Goal: Communication & Community: Answer question/provide support

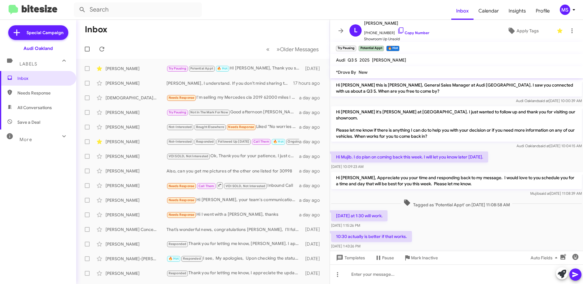
scroll to position [27, 0]
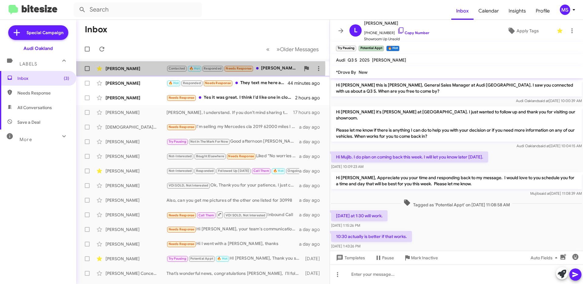
click at [153, 68] on div "Terrye Bawcum" at bounding box center [136, 69] width 61 height 6
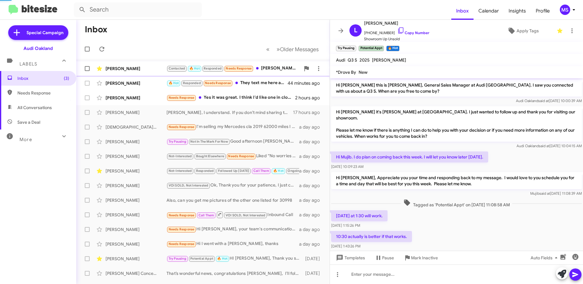
scroll to position [277, 0]
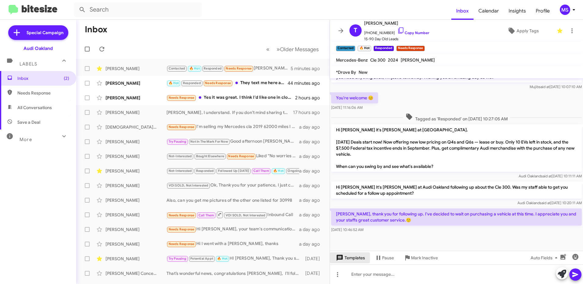
click at [351, 258] on span "Templates" at bounding box center [350, 258] width 30 height 11
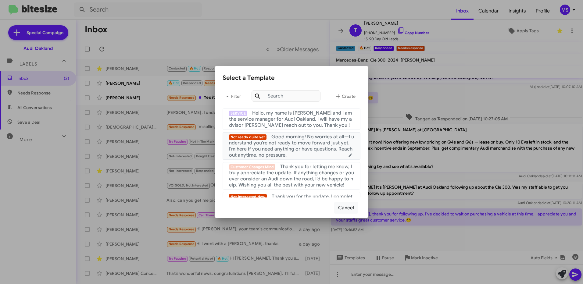
click at [290, 138] on span "Good morning! No worries at all—I understand you're not ready to move forward j…" at bounding box center [291, 146] width 125 height 24
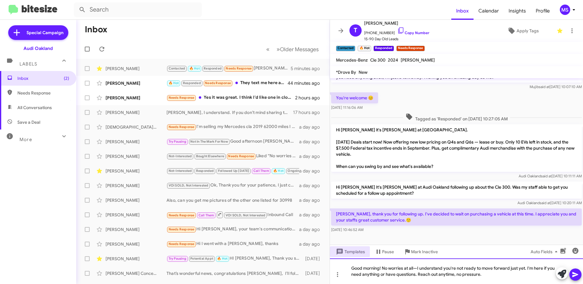
click at [381, 267] on div "Good morning! No worries at all—I understand you're not ready to move forward j…" at bounding box center [456, 272] width 253 height 26
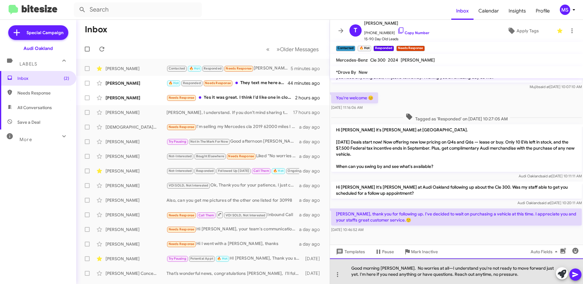
click at [432, 268] on div "Good morning Terrye. No worries at all—I understand you're not ready to move fo…" at bounding box center [456, 272] width 253 height 26
drag, startPoint x: 400, startPoint y: 268, endPoint x: 425, endPoint y: 268, distance: 24.7
click at [401, 268] on div "Good morning Terrye. No worries at all, I understand you're not ready to move f…" at bounding box center [456, 272] width 253 height 26
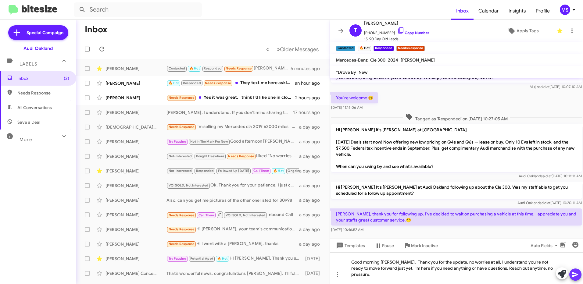
click at [576, 276] on icon at bounding box center [576, 274] width 6 height 5
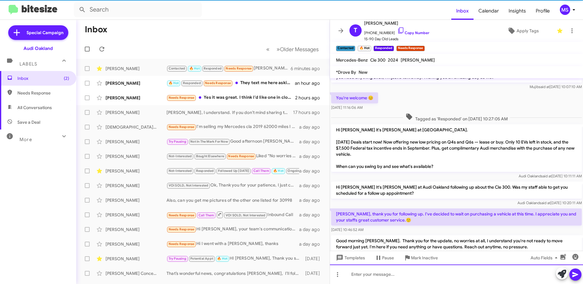
scroll to position [0, 0]
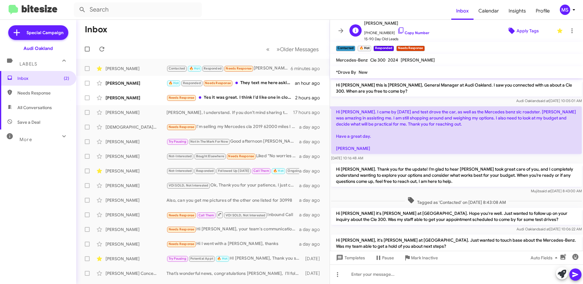
click at [524, 31] on span "Apply Tags" at bounding box center [528, 30] width 22 height 11
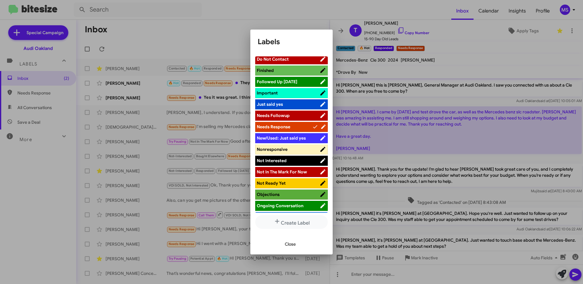
scroll to position [183, 0]
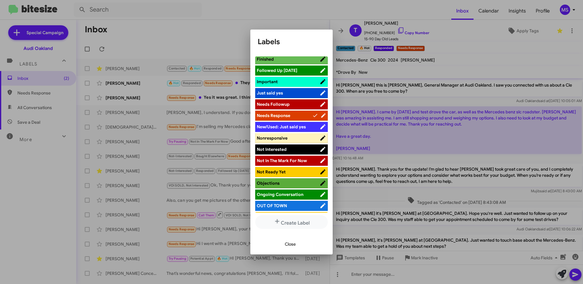
click at [304, 160] on span "Not In The Mark For Now" at bounding box center [282, 160] width 50 height 5
click at [294, 242] on span "Close" at bounding box center [290, 244] width 11 height 11
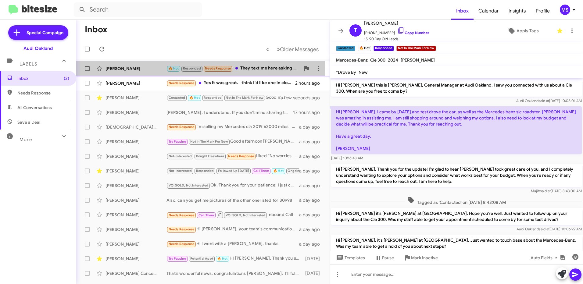
click at [142, 67] on div "Shawn Rose" at bounding box center [136, 69] width 61 height 6
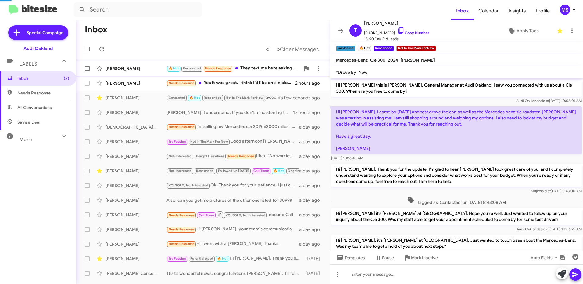
scroll to position [130, 0]
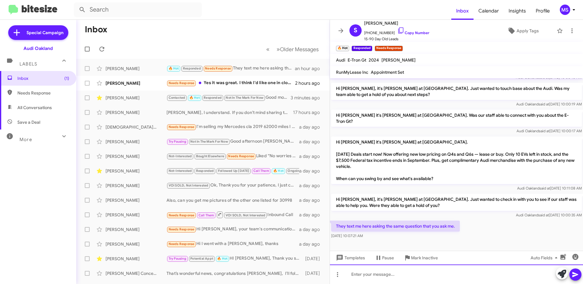
click at [427, 275] on div at bounding box center [456, 275] width 253 height 20
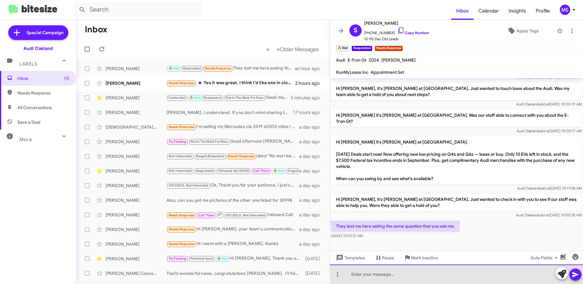
click at [427, 275] on div at bounding box center [456, 275] width 253 height 20
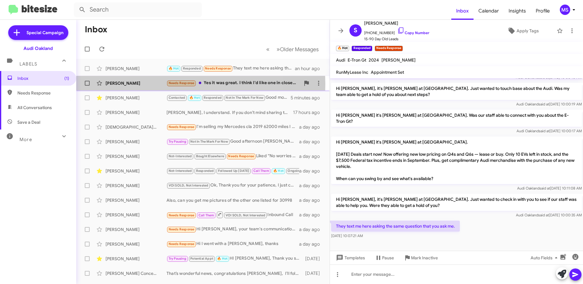
click at [149, 84] on div "Richard Ford" at bounding box center [136, 83] width 61 height 6
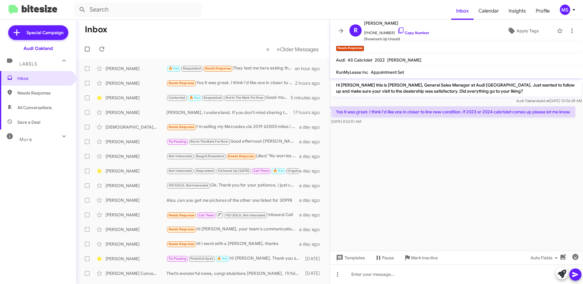
drag, startPoint x: 468, startPoint y: 93, endPoint x: 335, endPoint y: 86, distance: 133.2
click at [335, 86] on p "Hi Richard this is Mujib Syed, General Sales Manager at Audi Oakland. Just want…" at bounding box center [456, 88] width 251 height 17
copy p "Hi Richard this is Mujib Syed, General Sales Manager at Audi Oakland. Just want…"
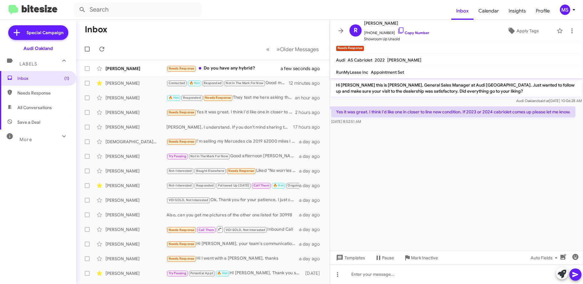
click at [426, 149] on cdk-virtual-scroll-viewport "Hi Richard this is Mujib Syed, General Sales Manager at Audi Oakland. Just want…" at bounding box center [456, 164] width 253 height 173
drag, startPoint x: 470, startPoint y: 91, endPoint x: 331, endPoint y: 83, distance: 140.0
click at [331, 83] on div "Hi Richard this is Mujib Syed, General Sales Manager at Audi Oakland. Just want…" at bounding box center [456, 91] width 253 height 27
copy p "Hi Richard this is Mujib Syed, General Sales Manager at Audi Oakland. Just want…"
drag, startPoint x: 576, startPoint y: 111, endPoint x: 336, endPoint y: 113, distance: 240.7
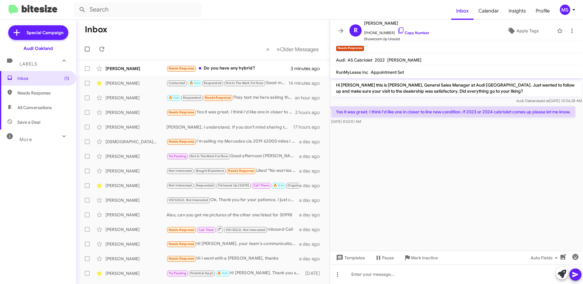
click at [336, 113] on p "Yes it was great. I think I'd like one in closer to line new condition. If 2023…" at bounding box center [453, 111] width 244 height 11
copy p "Yes it was great. I think I'd like one in closer to line new condition. If 2023…"
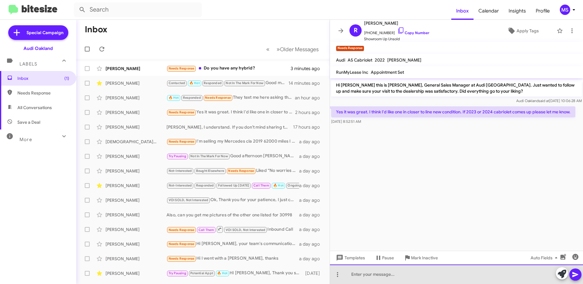
click at [446, 271] on div at bounding box center [456, 275] width 253 height 20
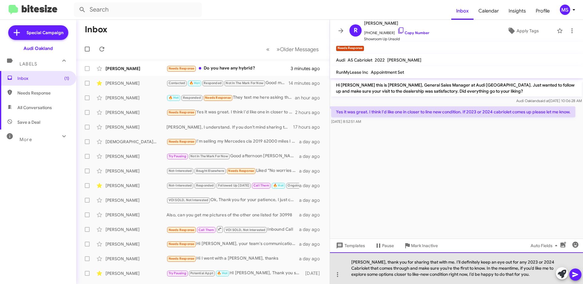
click at [353, 260] on div "Richard, thank you for sharing that with me. I’ll definitely keep an eye out fo…" at bounding box center [456, 269] width 253 height 32
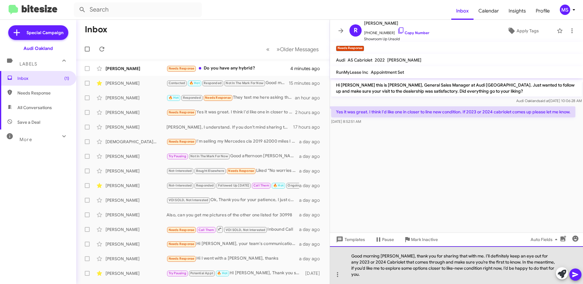
click at [434, 274] on div "Good morning Richard, thank you for sharing that with me. I’ll definitely keep …" at bounding box center [456, 265] width 253 height 38
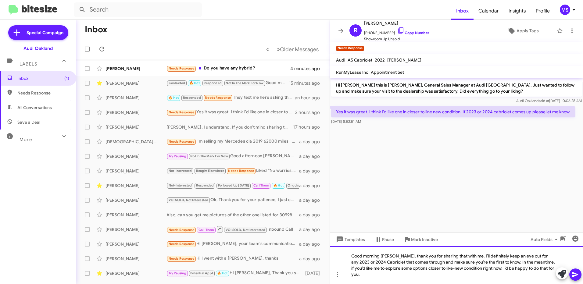
click at [484, 275] on div "Good morning Richard, thank you for sharing that with me. I’ll definitely keep …" at bounding box center [456, 265] width 253 height 38
drag, startPoint x: 544, startPoint y: 275, endPoint x: 499, endPoint y: 268, distance: 45.0
click at [499, 268] on div "Good morning Richard, thank you for sharing that with me. I’ll definitely keep …" at bounding box center [456, 265] width 253 height 38
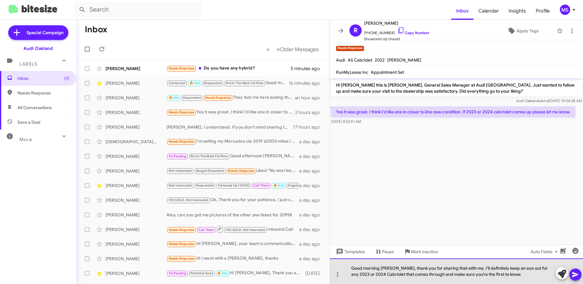
click at [397, 268] on div "Good morning Richard, thank you for sharing that with me. I’ll definitely keep …" at bounding box center [456, 272] width 253 height 26
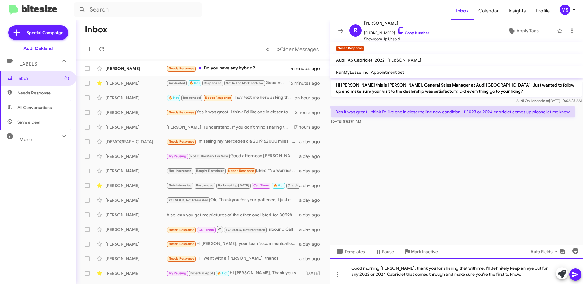
drag, startPoint x: 381, startPoint y: 269, endPoint x: 518, endPoint y: 285, distance: 137.5
click at [518, 284] on html "Inbox Calendar Insights Profile MS Special Campaign Audi Oakland Labels Inbox (…" at bounding box center [291, 142] width 583 height 284
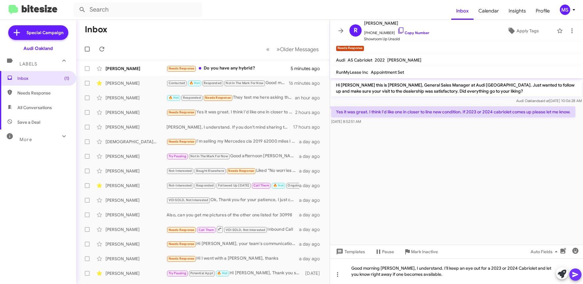
click at [577, 274] on icon at bounding box center [575, 274] width 7 height 7
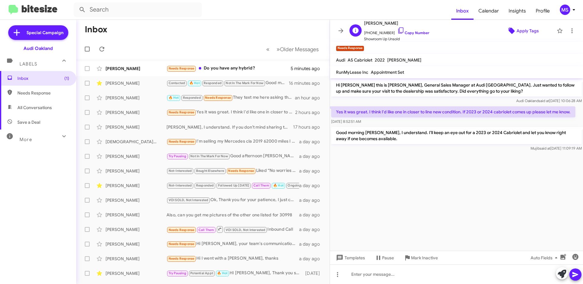
click at [522, 32] on span "Apply Tags" at bounding box center [528, 30] width 22 height 11
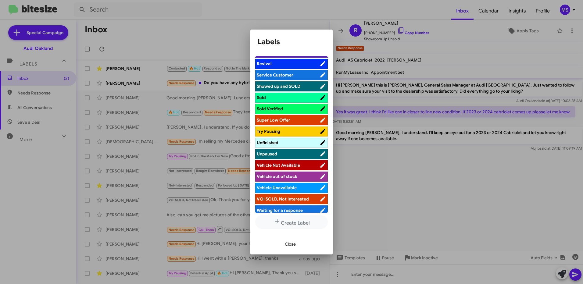
scroll to position [397, 0]
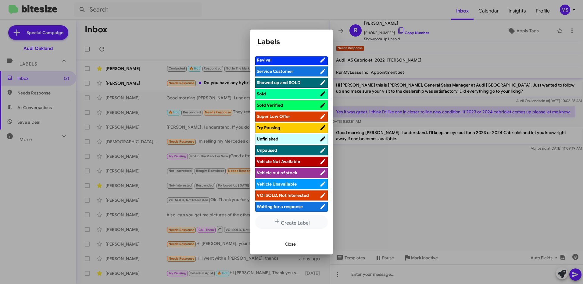
click at [298, 184] on span "Vehicle Unavailable" at bounding box center [288, 184] width 63 height 6
click at [293, 242] on span "Close" at bounding box center [290, 244] width 11 height 11
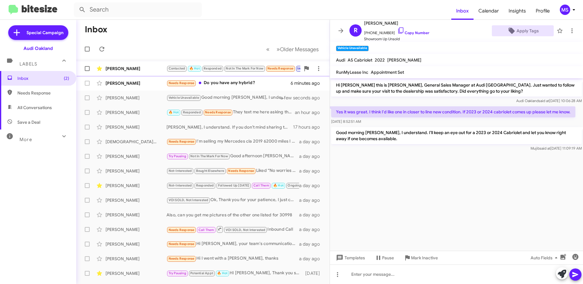
click at [154, 67] on div "Terrye Bawcum" at bounding box center [136, 69] width 61 height 6
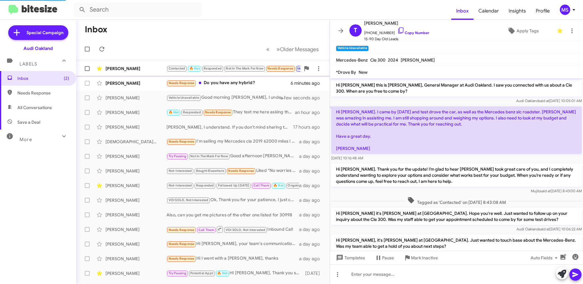
scroll to position [340, 0]
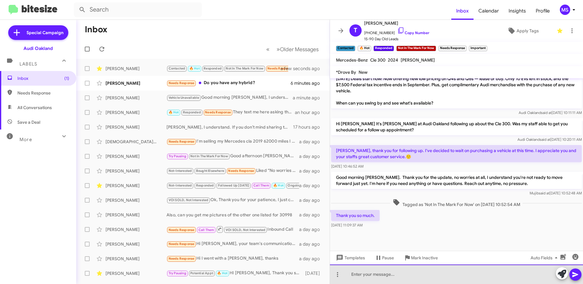
click at [377, 276] on div at bounding box center [456, 275] width 253 height 20
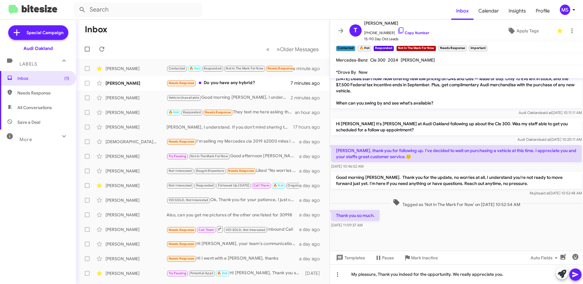
click at [574, 276] on icon at bounding box center [576, 274] width 6 height 5
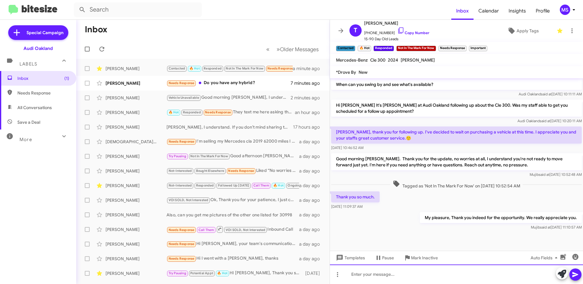
scroll to position [362, 0]
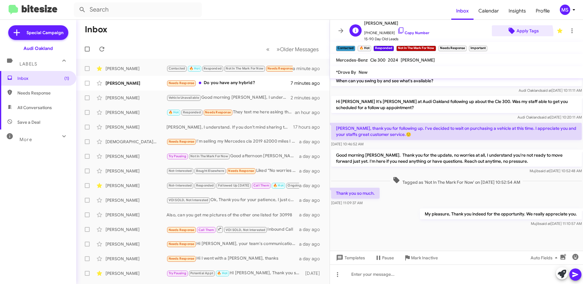
click at [517, 34] on span "Apply Tags" at bounding box center [528, 30] width 22 height 11
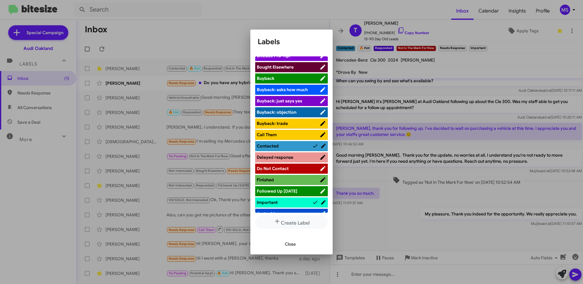
scroll to position [153, 0]
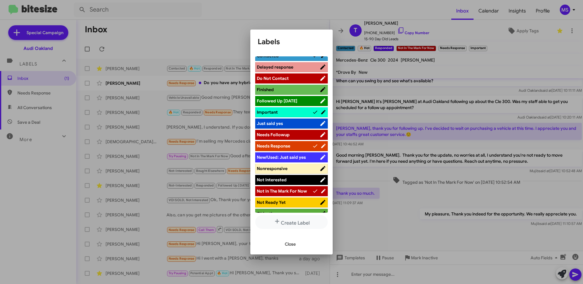
click at [291, 201] on span "Not Ready Yet" at bounding box center [288, 203] width 63 height 6
click at [291, 247] on span "Close" at bounding box center [290, 244] width 11 height 11
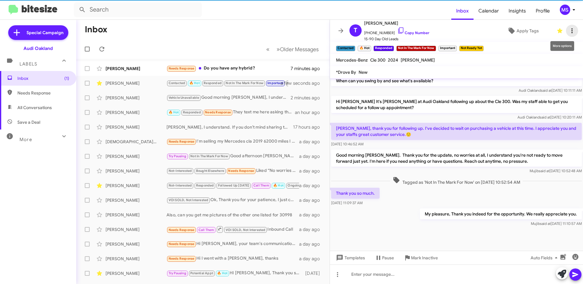
click at [569, 34] on icon at bounding box center [572, 30] width 7 height 7
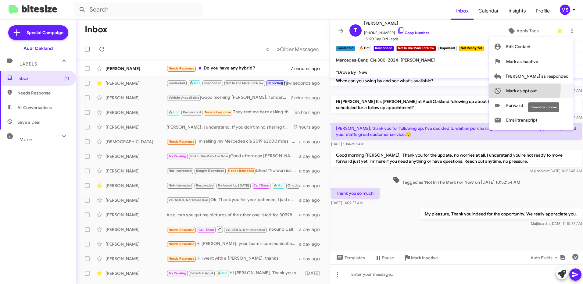
click at [537, 89] on span "Mark as opt out" at bounding box center [521, 91] width 31 height 15
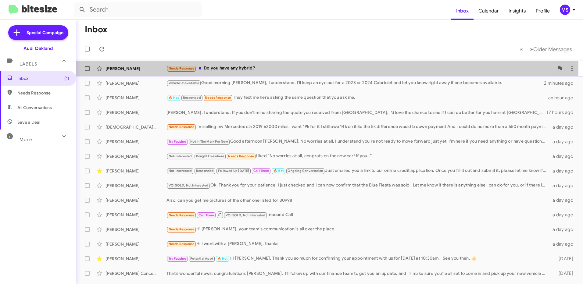
click at [142, 67] on div "Zeli Silva" at bounding box center [136, 69] width 61 height 6
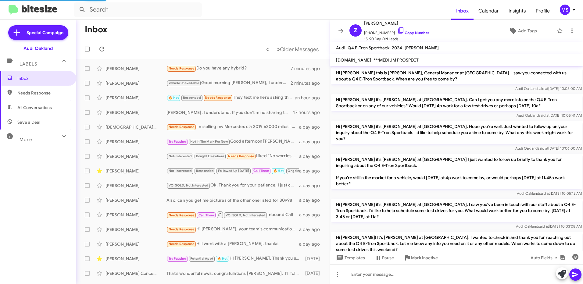
scroll to position [217, 0]
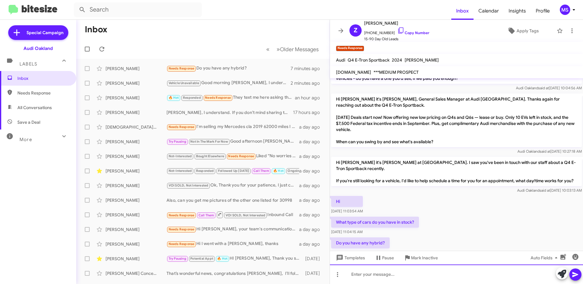
click at [410, 272] on div at bounding box center [456, 275] width 253 height 20
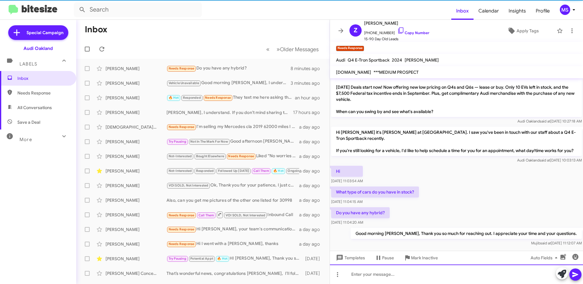
scroll to position [251, 0]
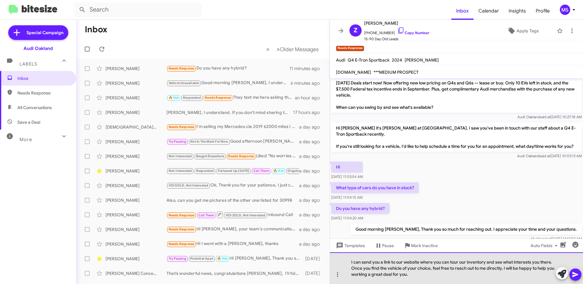
click at [471, 278] on div "I can send you a link to our website where you can tour our inventory and see w…" at bounding box center [456, 269] width 253 height 32
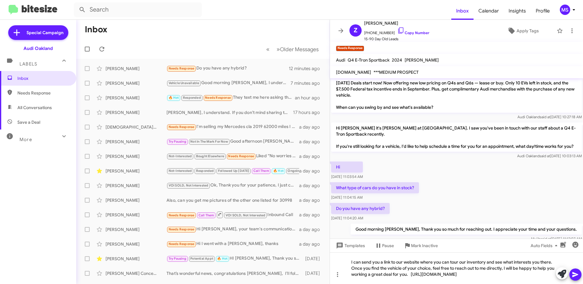
click at [573, 275] on icon at bounding box center [575, 274] width 7 height 7
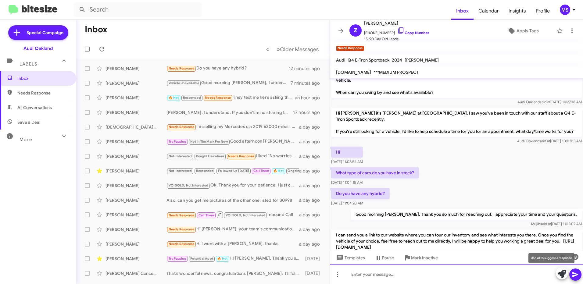
scroll to position [286, 0]
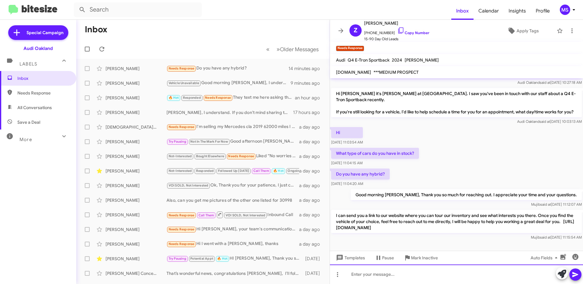
click at [425, 276] on div at bounding box center [456, 275] width 253 height 20
click at [517, 32] on span "Apply Tags" at bounding box center [528, 30] width 22 height 11
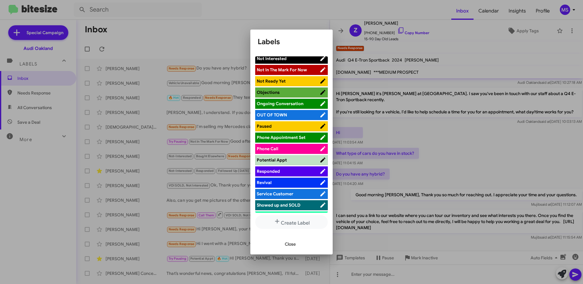
scroll to position [275, 0]
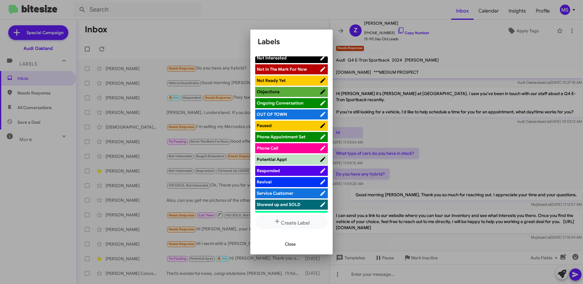
click at [296, 170] on span "Responded" at bounding box center [288, 171] width 63 height 6
click at [294, 246] on span "Close" at bounding box center [290, 244] width 11 height 11
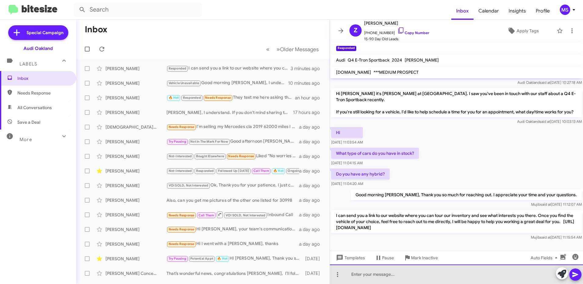
click at [379, 273] on div at bounding box center [456, 275] width 253 height 20
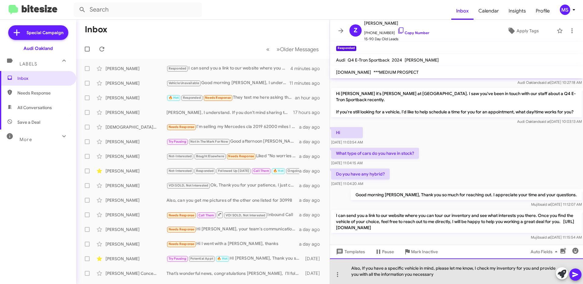
click at [484, 277] on div "Also, If you have a specific vehicle in mind, please let me know, I check my in…" at bounding box center [456, 272] width 253 height 26
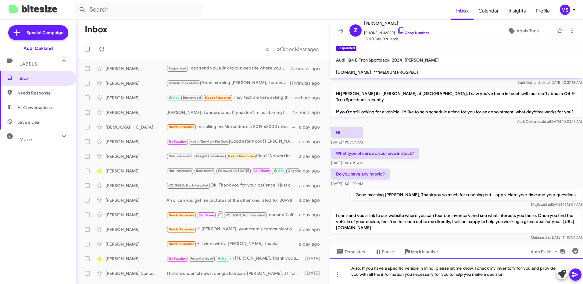
drag, startPoint x: 524, startPoint y: 274, endPoint x: 330, endPoint y: 269, distance: 194.4
click at [330, 269] on div "Also, If you have a specific vehicle in mind, please let me know, I check my in…" at bounding box center [456, 272] width 253 height 26
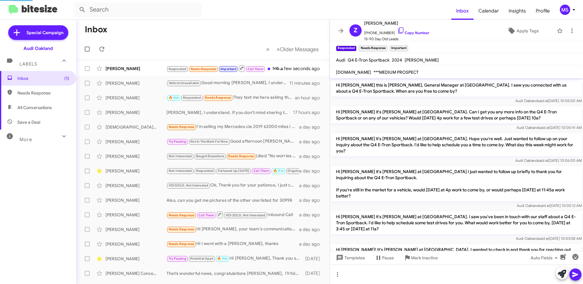
scroll to position [333, 0]
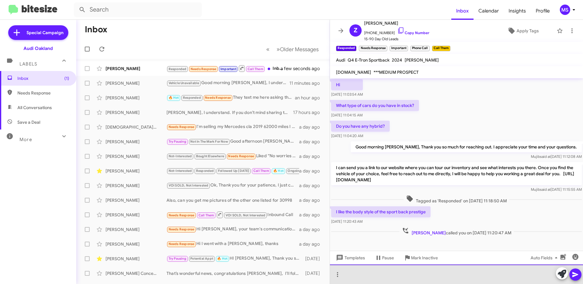
click at [388, 277] on div at bounding box center [456, 275] width 253 height 20
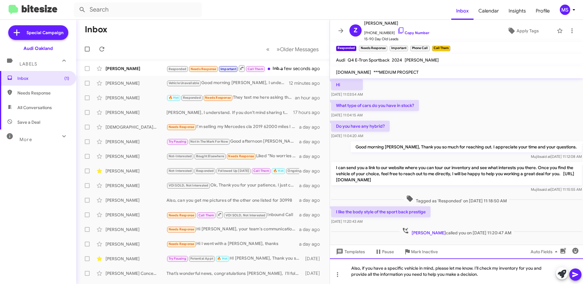
click at [351, 269] on div "Also, if you have a specific vehicle in mind, please let me know. I’ll check my…" at bounding box center [456, 272] width 253 height 26
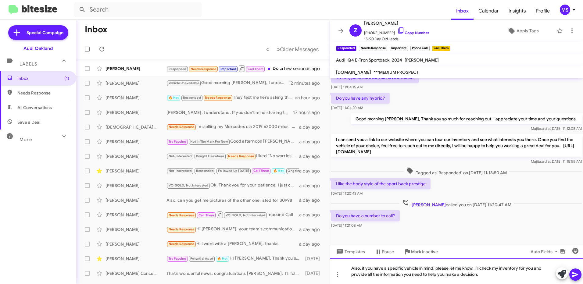
scroll to position [362, 0]
drag, startPoint x: 488, startPoint y: 276, endPoint x: 322, endPoint y: 264, distance: 165.8
click at [322, 264] on div "Inbox « Previous » Next Older Messages Zeli Silva Responded Needs Response Impo…" at bounding box center [329, 152] width 507 height 264
click at [416, 32] on link "Copy Number" at bounding box center [413, 33] width 32 height 5
copy div "Also, if you have a specific vehicle in mind, please let me know. I’ll check my…"
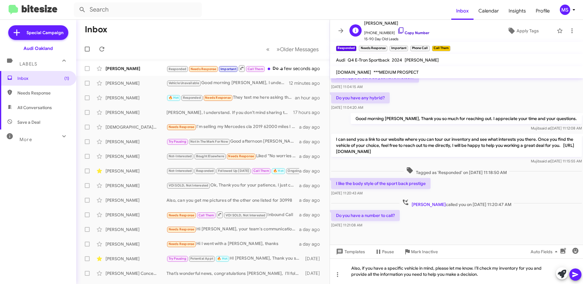
click at [419, 34] on link "Copy Number" at bounding box center [413, 33] width 32 height 5
copy div "Also, if you have a specific vehicle in mind, please let me know. I’ll check my…"
click at [502, 277] on div "Also, if you have a specific vehicle in mind, please let me know. I’ll check my…" at bounding box center [456, 272] width 253 height 26
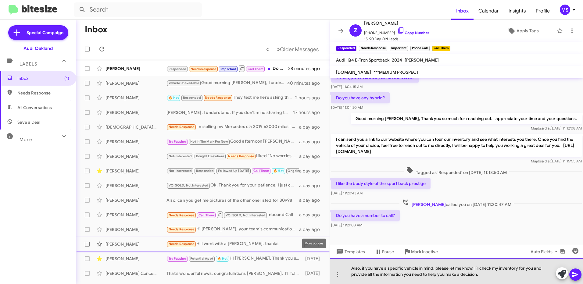
drag, startPoint x: 485, startPoint y: 276, endPoint x: 218, endPoint y: 242, distance: 269.4
click at [218, 242] on div "Inbox « Previous » Next Older Messages Zeli Silva Responded Needs Response Impo…" at bounding box center [329, 152] width 507 height 264
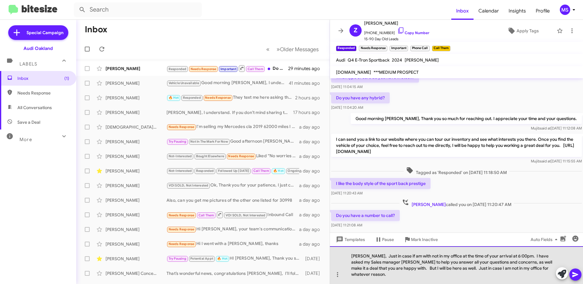
drag, startPoint x: 535, startPoint y: 274, endPoint x: 347, endPoint y: 259, distance: 188.5
click at [347, 259] on div "Zeli, Just in case if am with not in my office at the time of your arrival at 6…" at bounding box center [456, 265] width 253 height 38
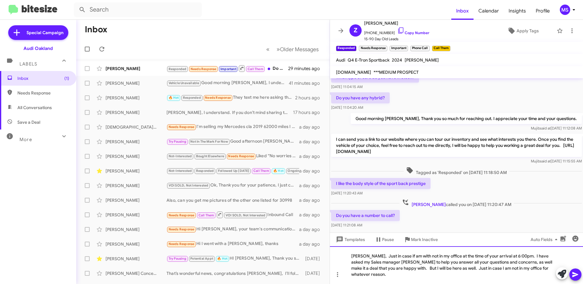
scroll to position [356, 0]
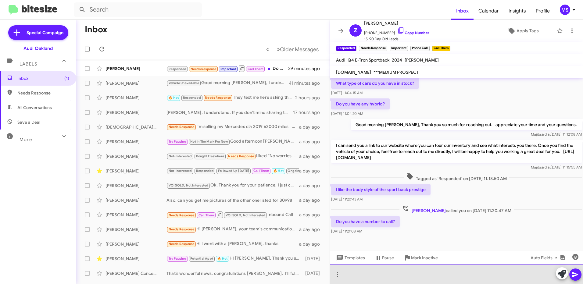
click at [384, 277] on div at bounding box center [456, 275] width 253 height 20
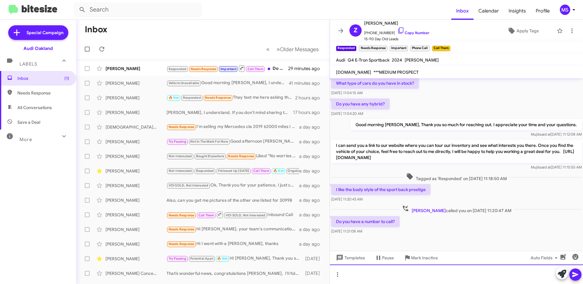
scroll to position [362, 0]
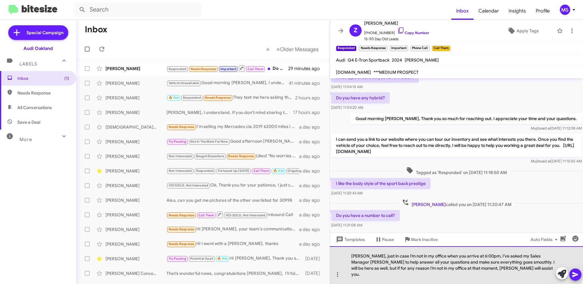
click at [353, 261] on div "Zeli, just in case I’m not in my office when you arrive at 6:00pm, I’ve asked m…" at bounding box center [456, 265] width 253 height 38
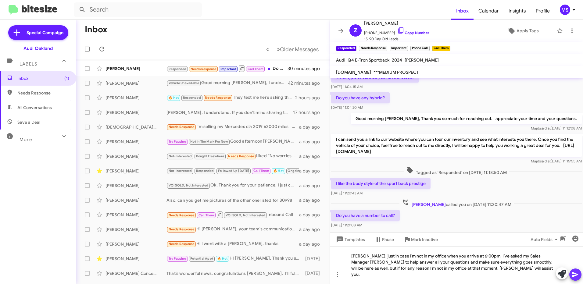
click at [575, 272] on icon at bounding box center [575, 274] width 7 height 7
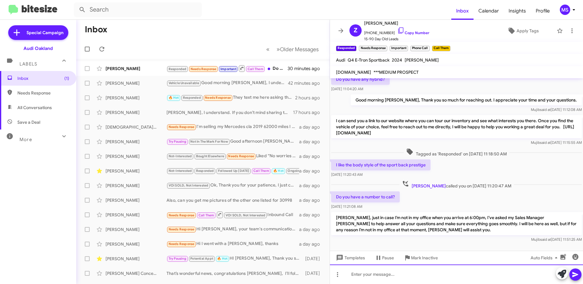
scroll to position [390, 0]
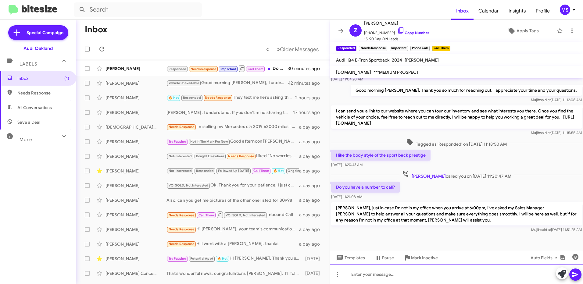
click at [411, 277] on div at bounding box center [456, 275] width 253 height 20
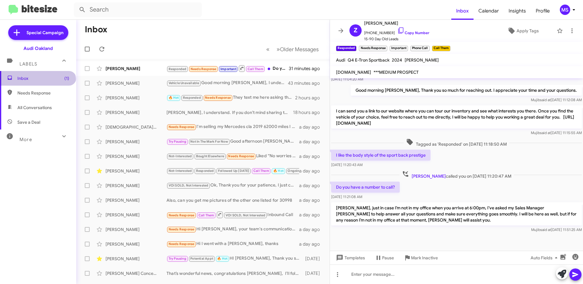
click at [37, 82] on span "Inbox (1)" at bounding box center [38, 78] width 76 height 15
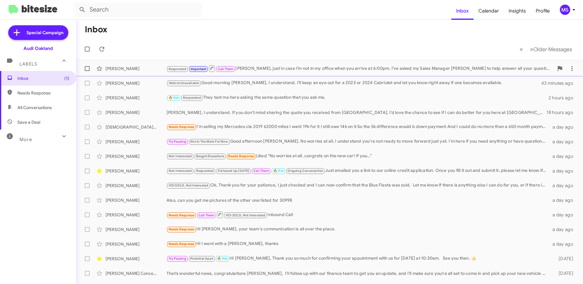
click at [151, 71] on div "Zeli Silva" at bounding box center [136, 69] width 61 height 6
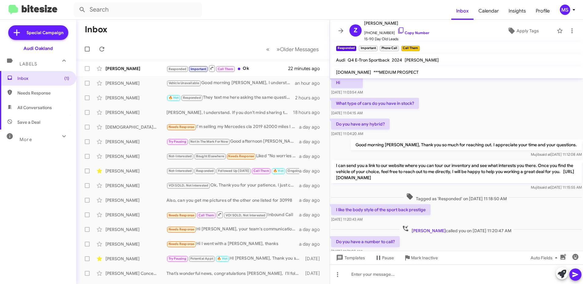
scroll to position [412, 0]
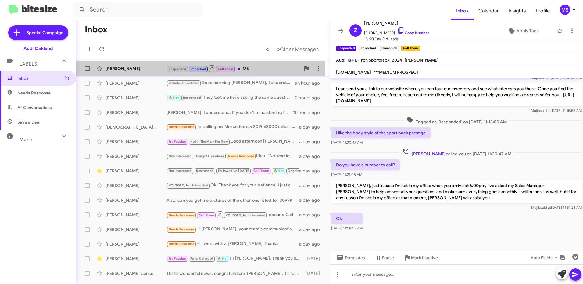
click at [135, 66] on div "Zeli Silva" at bounding box center [136, 69] width 61 height 6
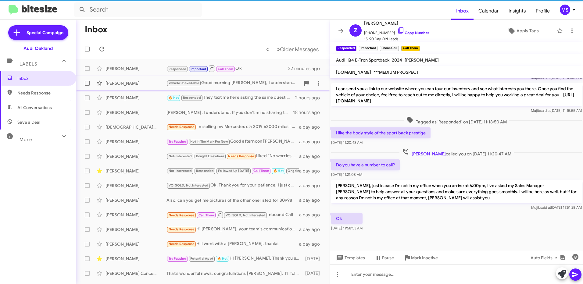
click at [133, 85] on div "Richard Ford" at bounding box center [136, 83] width 61 height 6
